Goal: Check status: Check status

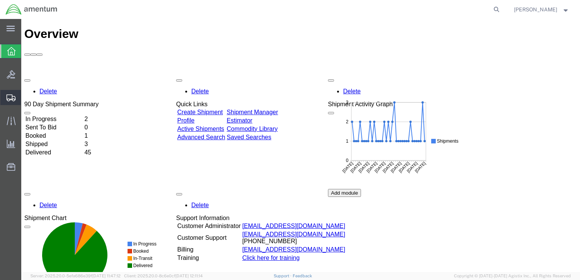
click at [8, 96] on icon at bounding box center [10, 98] width 9 height 7
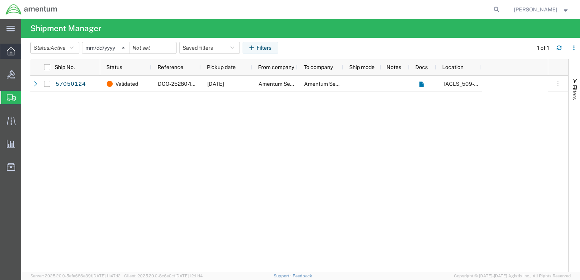
click at [14, 50] on icon at bounding box center [11, 51] width 8 height 8
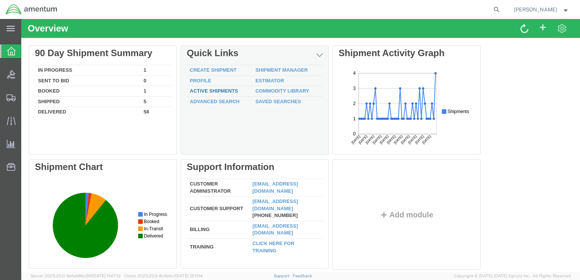
click at [210, 91] on link "Active Shipments" at bounding box center [214, 91] width 48 height 6
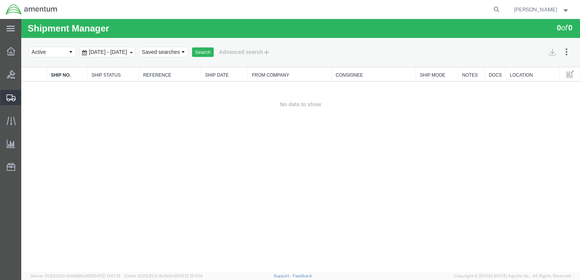
click at [26, 99] on span "Shipments" at bounding box center [23, 97] width 5 height 15
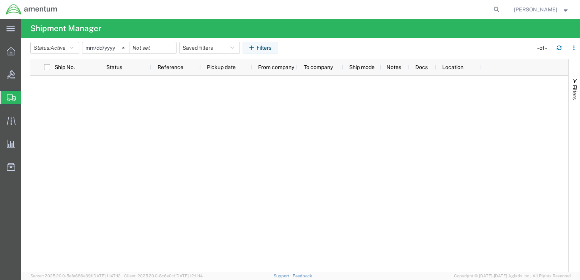
click at [0, 0] on span "Shipment Manager" at bounding box center [0, 0] width 0 height 0
click at [6, 54] on div at bounding box center [10, 51] width 21 height 15
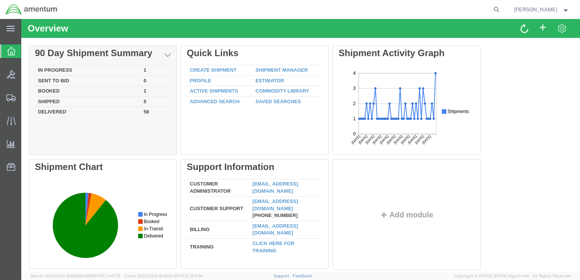
click at [58, 69] on td "In Progress" at bounding box center [88, 70] width 106 height 11
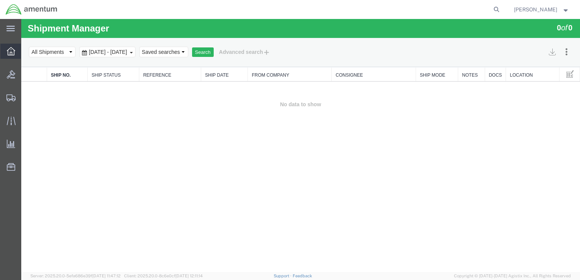
click at [10, 48] on icon at bounding box center [11, 51] width 8 height 8
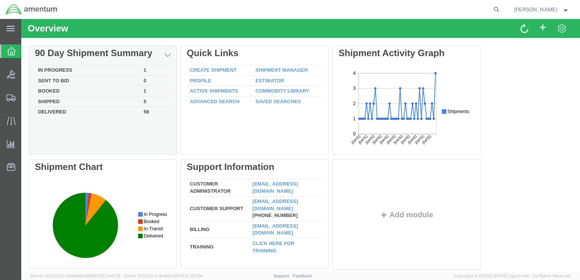
click at [74, 93] on td "Booked" at bounding box center [88, 91] width 106 height 11
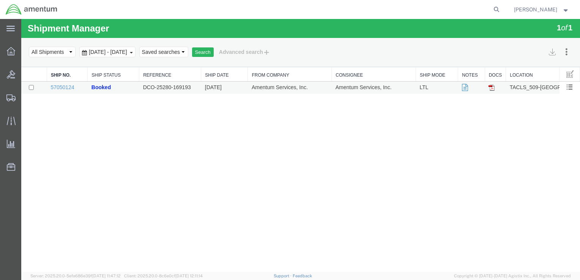
click at [492, 90] on img at bounding box center [492, 88] width 6 height 6
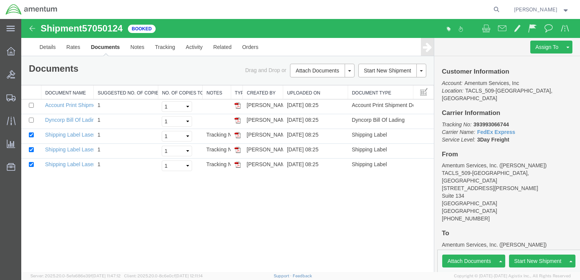
click at [2, 40] on div "Overview Bids Shipments Shipment Manager Create Shipment Create from Template E…" at bounding box center [10, 113] width 21 height 150
click at [8, 50] on icon at bounding box center [11, 51] width 8 height 8
